Goal: Transaction & Acquisition: Download file/media

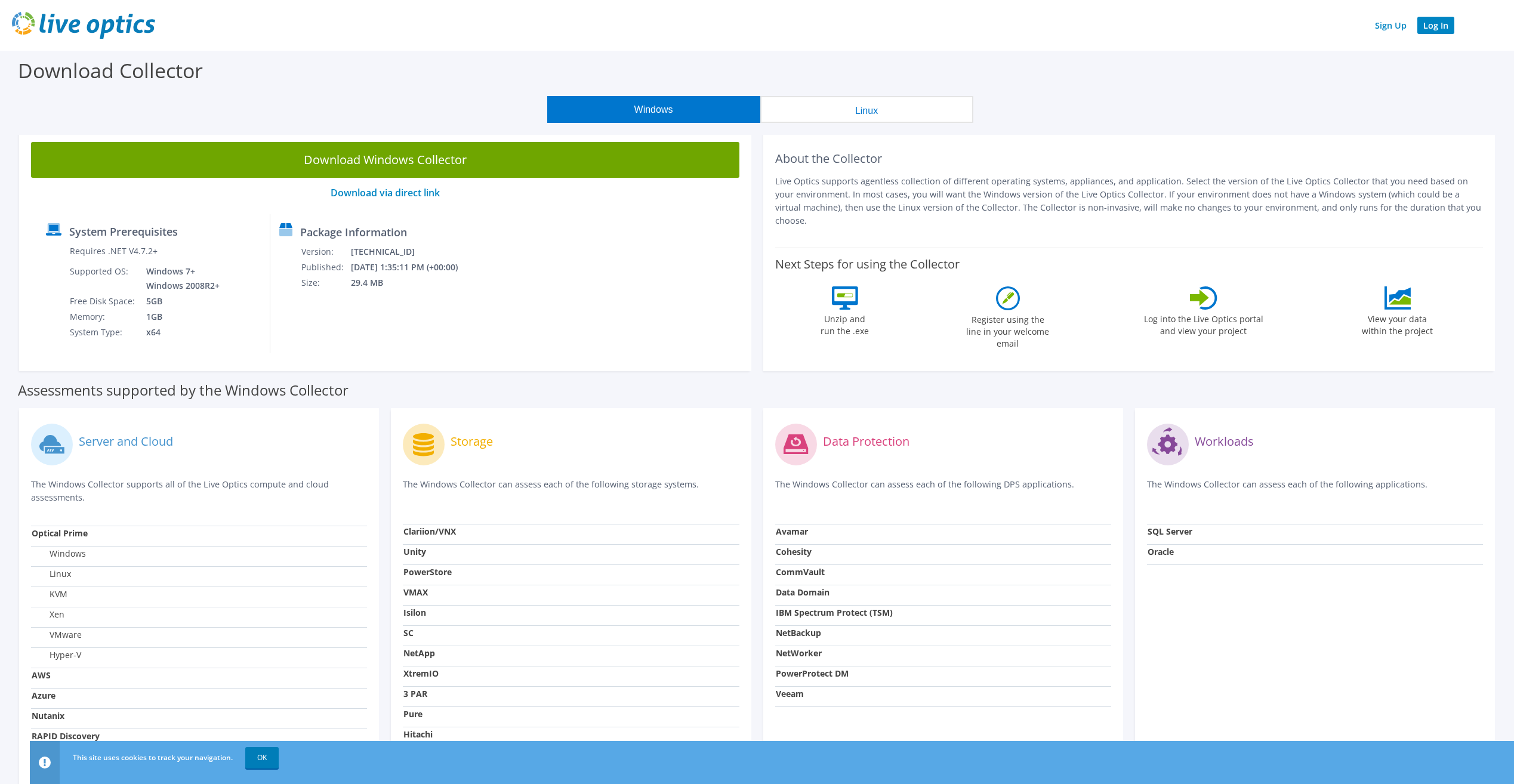
click at [1437, 24] on link "Log In" at bounding box center [1435, 26] width 37 height 18
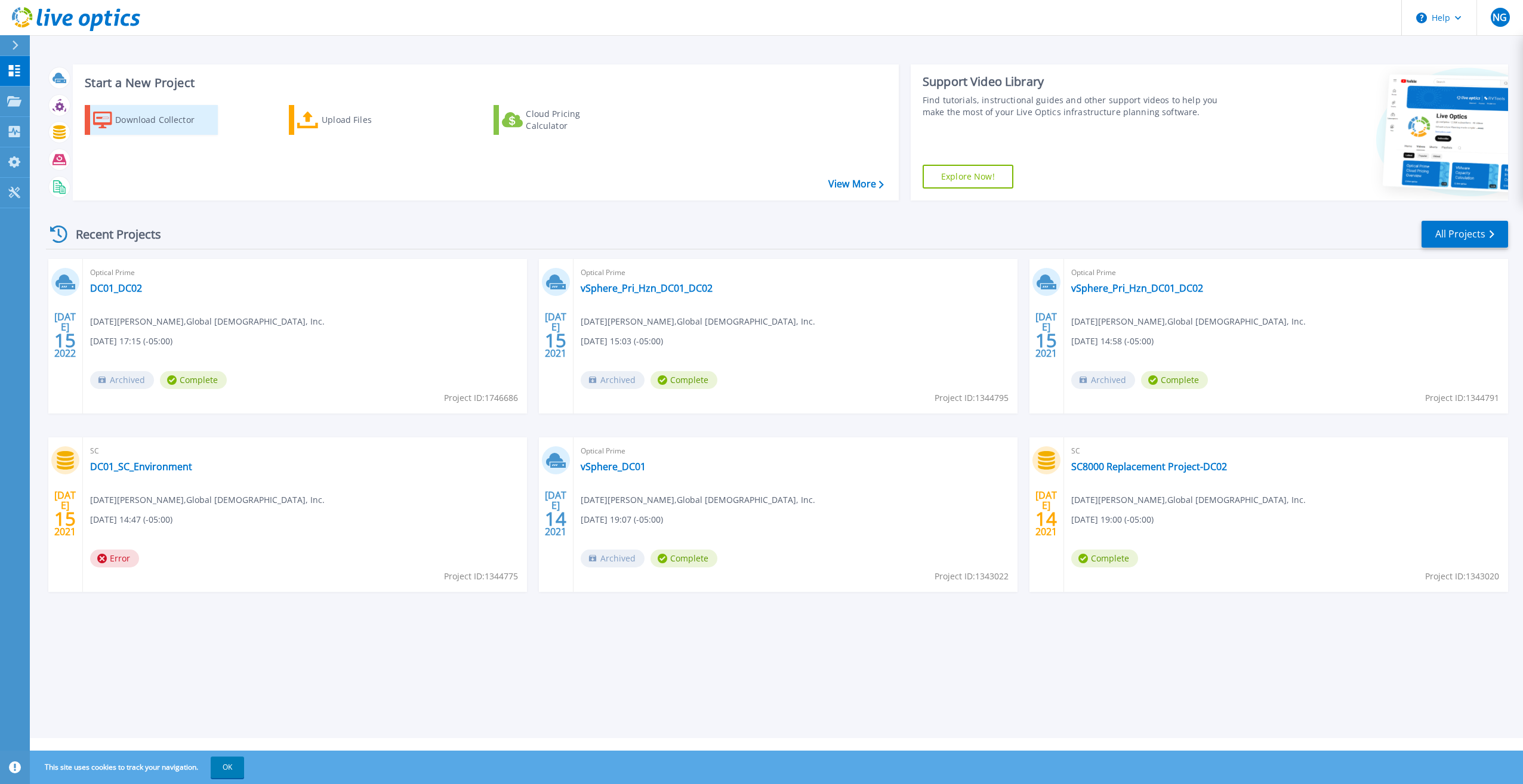
click at [140, 114] on div "Download Collector" at bounding box center [162, 120] width 96 height 24
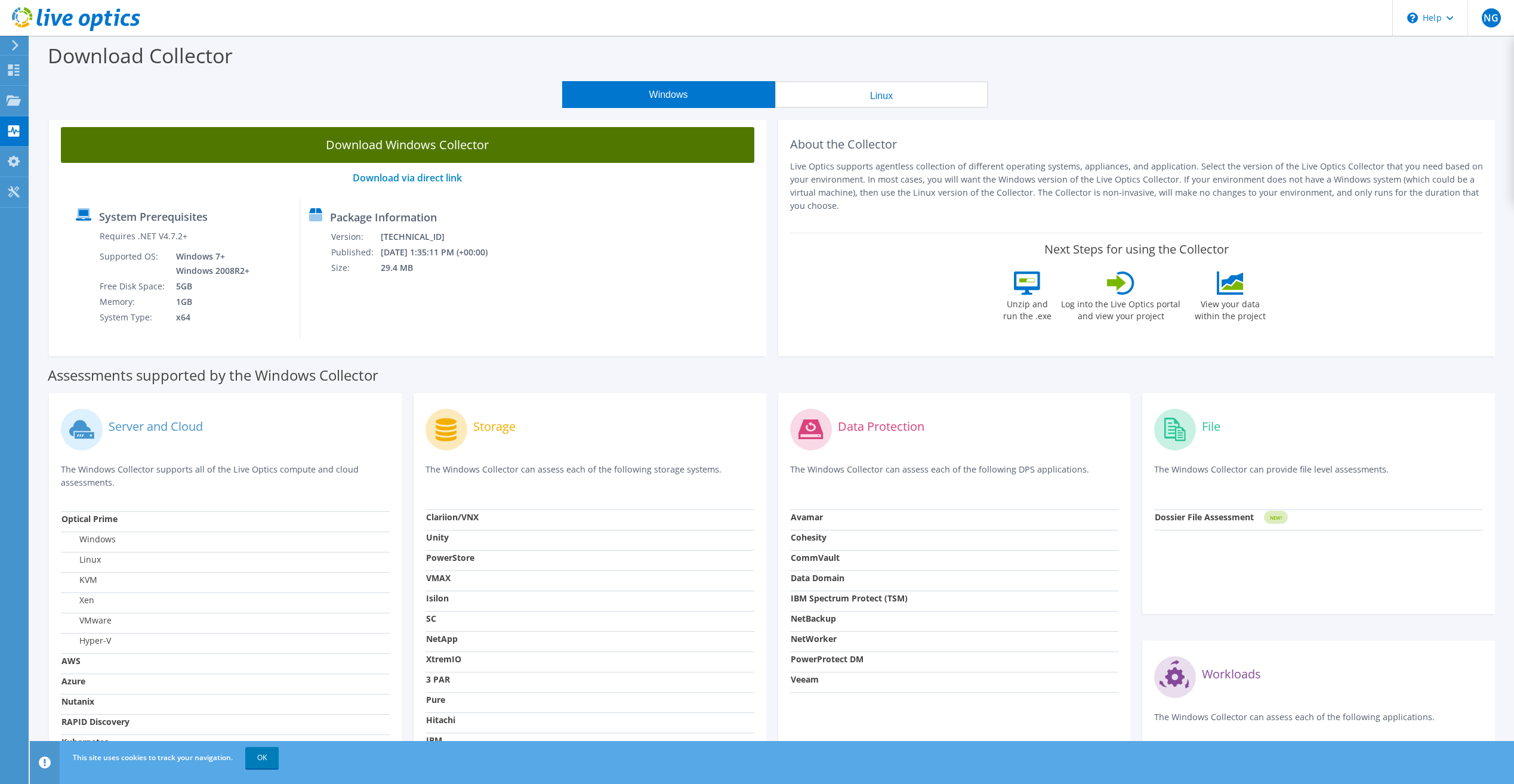
click at [406, 137] on link "Download Windows Collector" at bounding box center [407, 145] width 693 height 36
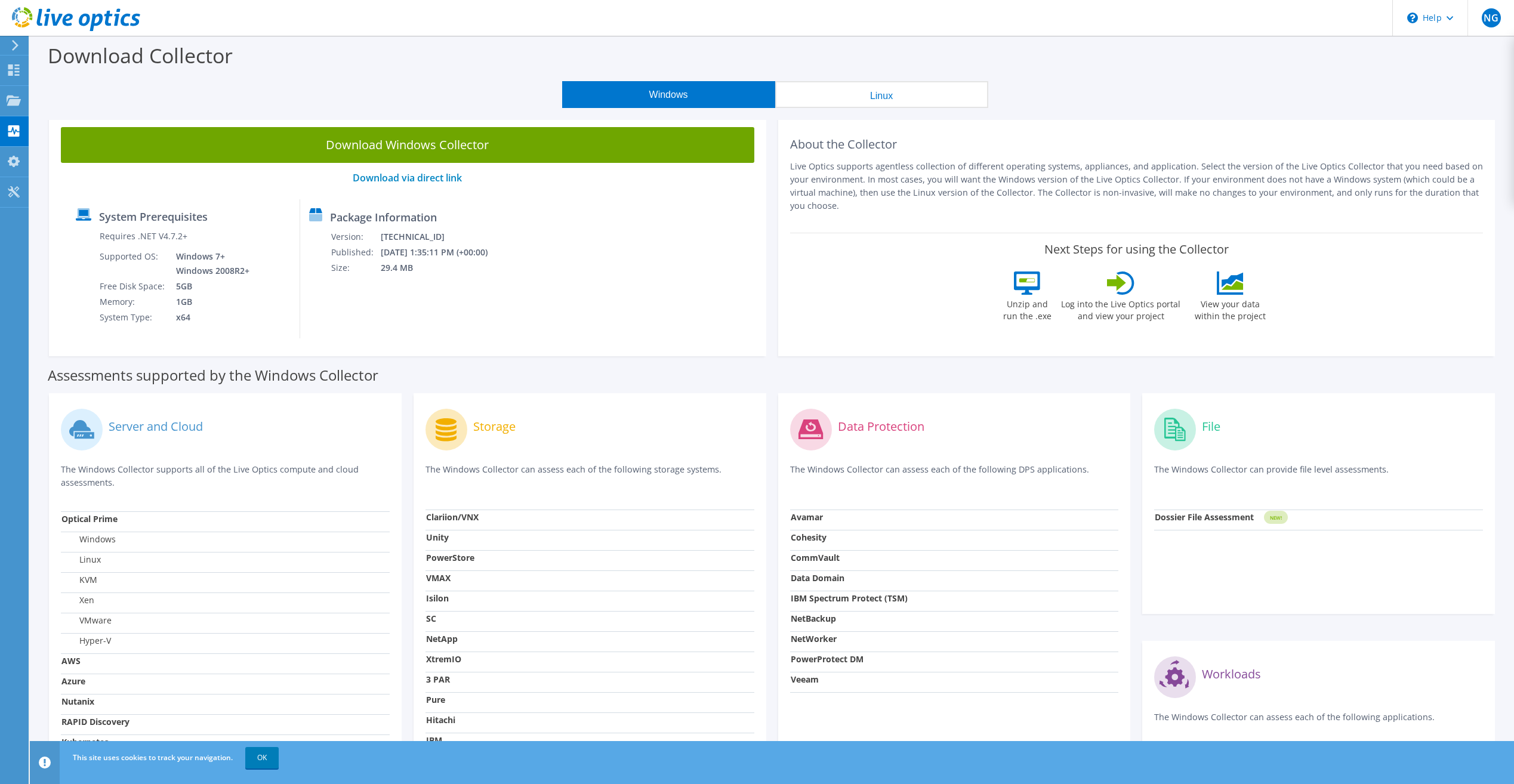
click at [430, 68] on div "Download Collector" at bounding box center [771, 58] width 1472 height 45
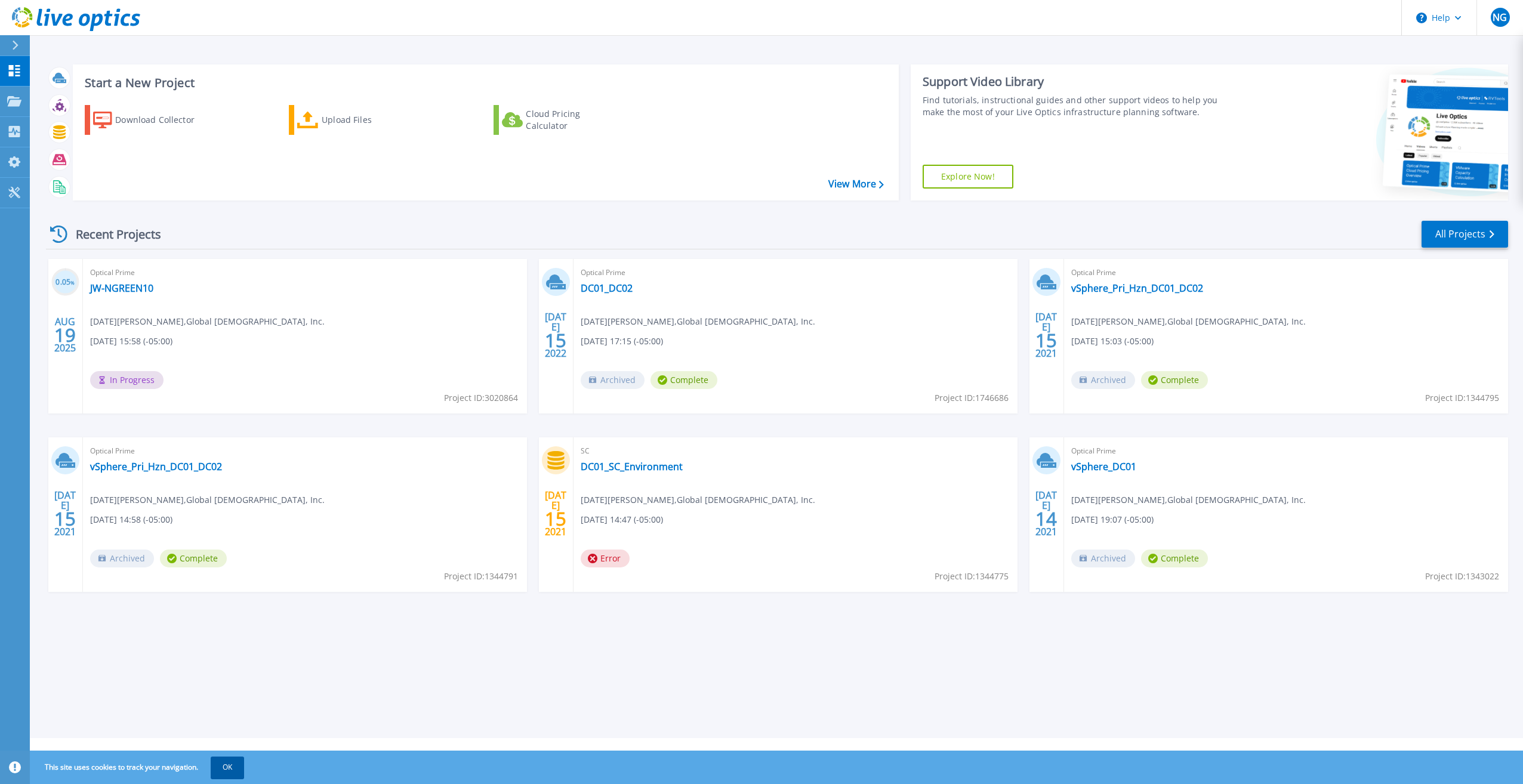
click at [236, 768] on button "OK" at bounding box center [227, 767] width 34 height 22
